Goal: Find specific page/section: Find specific page/section

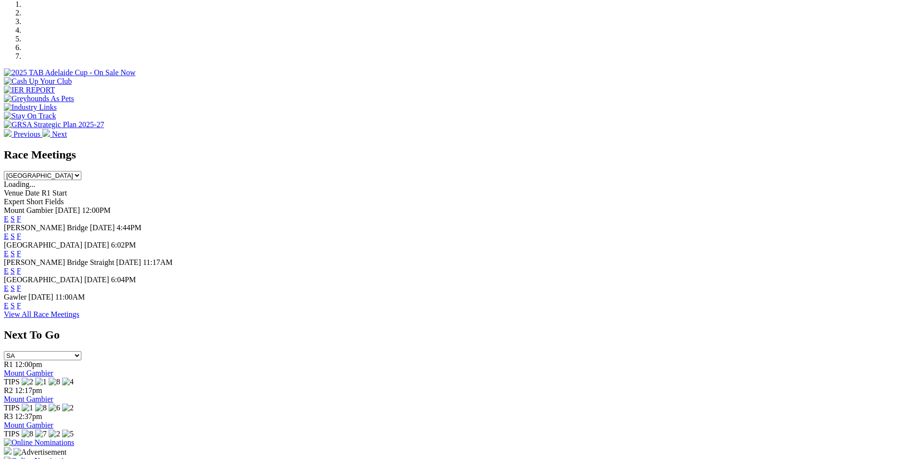
scroll to position [366, 0]
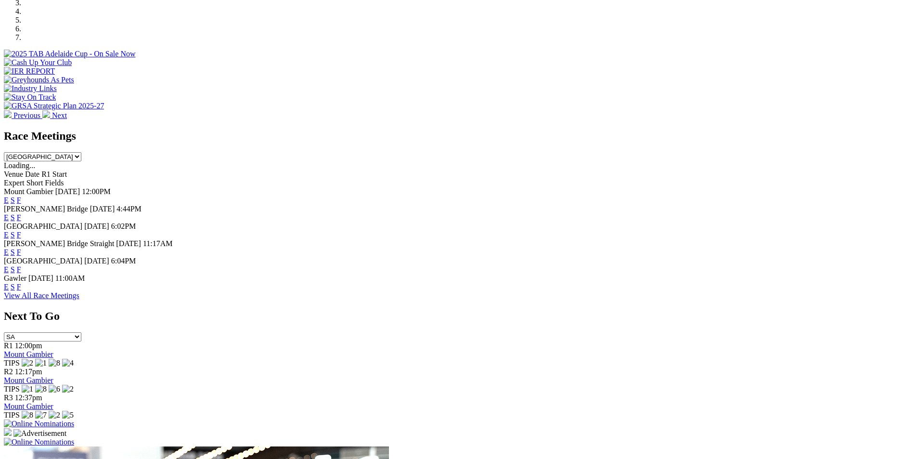
click at [21, 213] on link "F" at bounding box center [19, 217] width 4 height 8
